Goal: Task Accomplishment & Management: Use online tool/utility

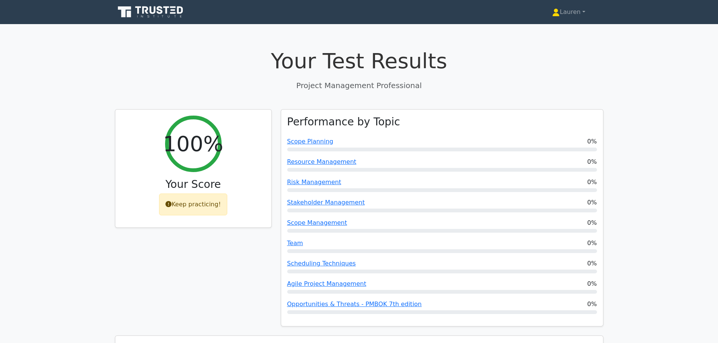
click at [159, 2] on nav "Lauren Profile Settings" at bounding box center [359, 12] width 718 height 24
click at [159, 13] on icon at bounding box center [160, 10] width 6 height 8
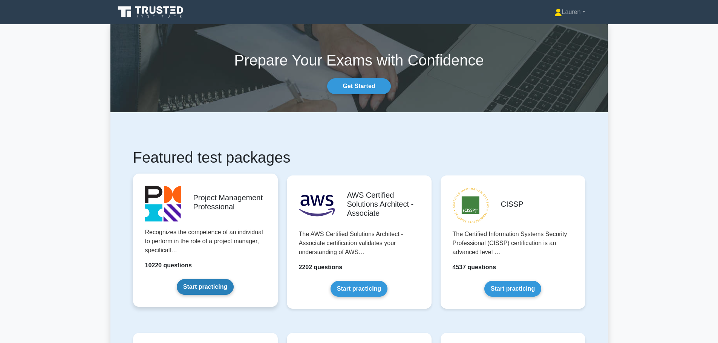
click at [209, 289] on link "Start practicing" at bounding box center [205, 287] width 57 height 16
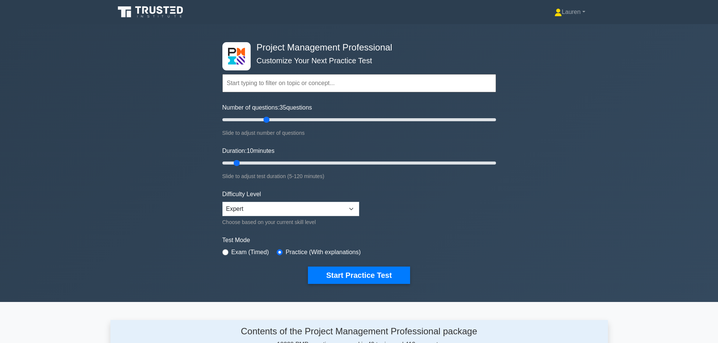
drag, startPoint x: 237, startPoint y: 119, endPoint x: 266, endPoint y: 120, distance: 29.4
click at [266, 120] on input "Number of questions: 35 questions" at bounding box center [359, 119] width 274 height 9
drag, startPoint x: 266, startPoint y: 120, endPoint x: 259, endPoint y: 119, distance: 6.8
type input "30"
click at [259, 119] on input "Number of questions: 30 questions" at bounding box center [359, 119] width 274 height 9
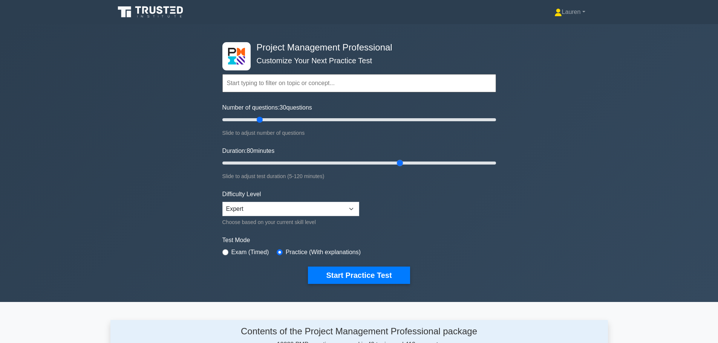
drag, startPoint x: 240, startPoint y: 163, endPoint x: 399, endPoint y: 177, distance: 159.3
type input "80"
click at [399, 168] on input "Duration: 80 minutes" at bounding box center [359, 163] width 274 height 9
click at [358, 270] on button "Start Practice Test" at bounding box center [359, 275] width 102 height 17
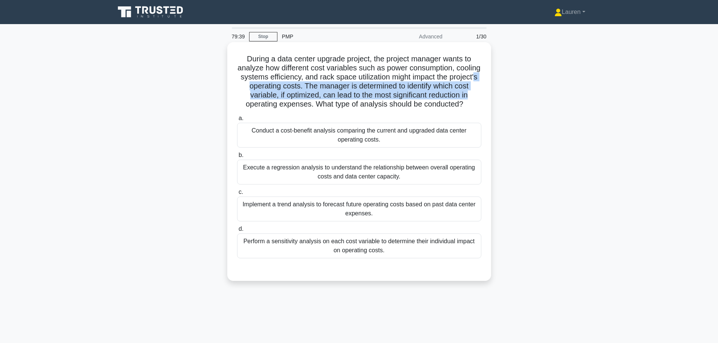
drag, startPoint x: 265, startPoint y: 84, endPoint x: 484, endPoint y: 93, distance: 219.2
click at [484, 93] on div "During a data center upgrade project, the project manager wants to analyze how …" at bounding box center [359, 161] width 258 height 233
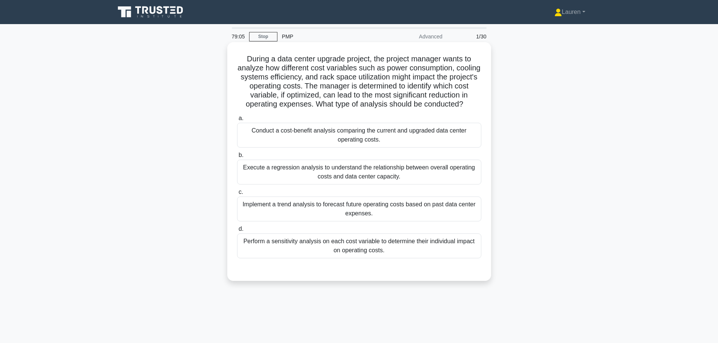
click at [387, 170] on div "Execute a regression analysis to understand the relationship between overall op…" at bounding box center [359, 172] width 244 height 25
click at [237, 158] on input "b. Execute a regression analysis to understand the relationship between overall…" at bounding box center [237, 155] width 0 height 5
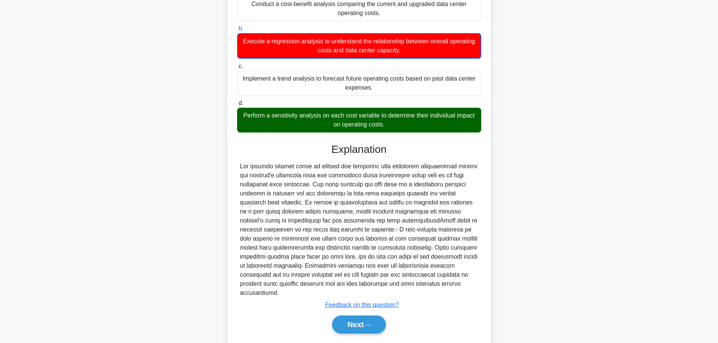
scroll to position [141, 0]
